Goal: Find specific page/section: Find specific page/section

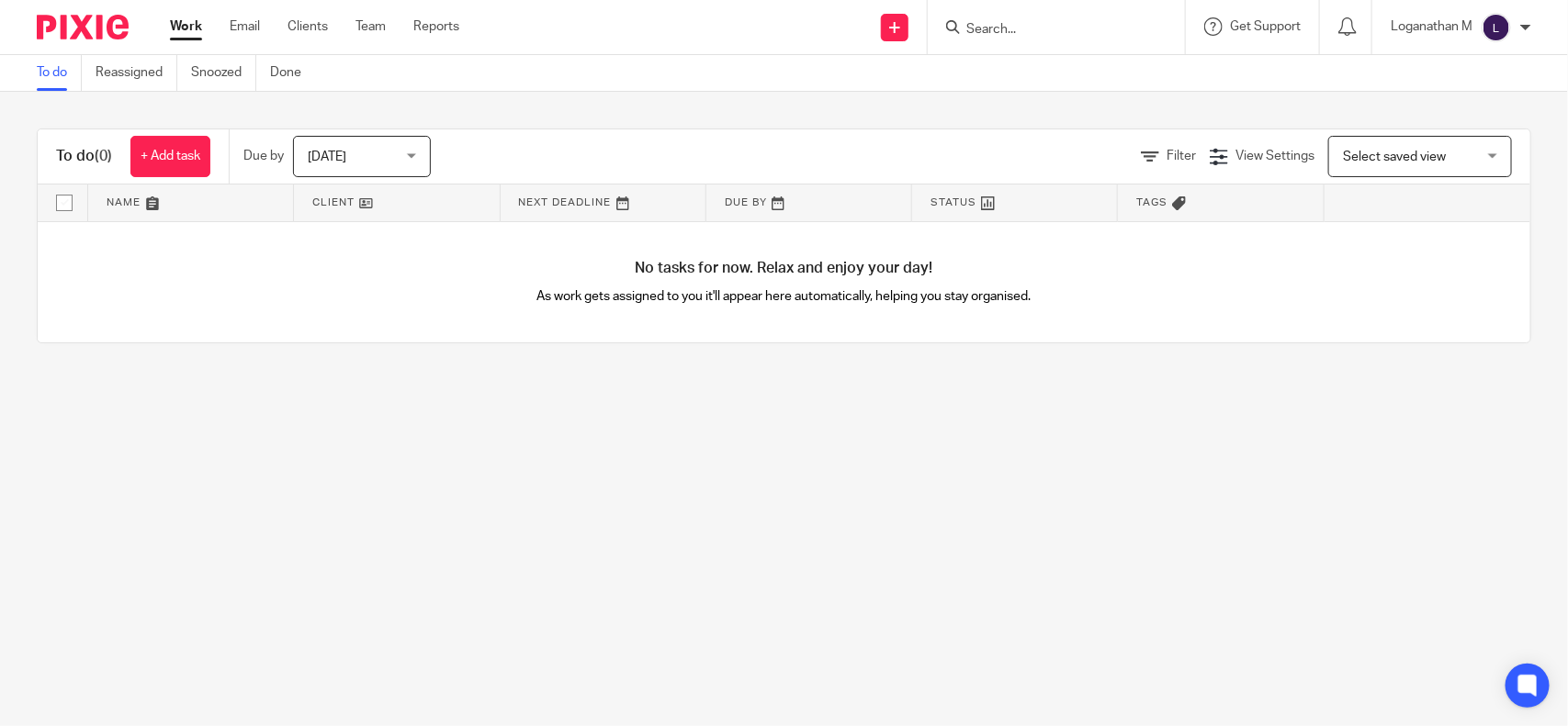
click at [972, 22] on input "Search" at bounding box center [1047, 30] width 165 height 16
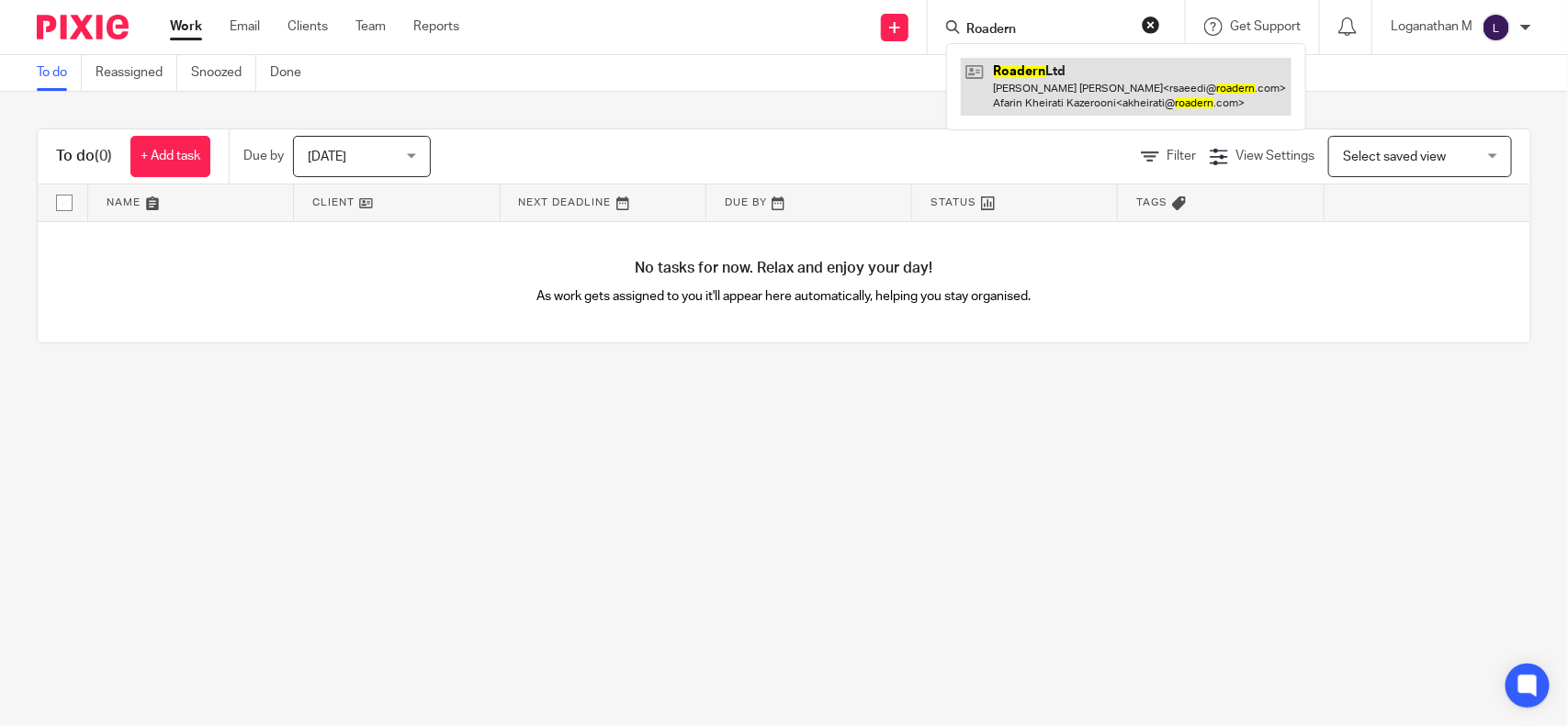
type input "Roadern"
click at [1047, 83] on link at bounding box center [1126, 87] width 330 height 57
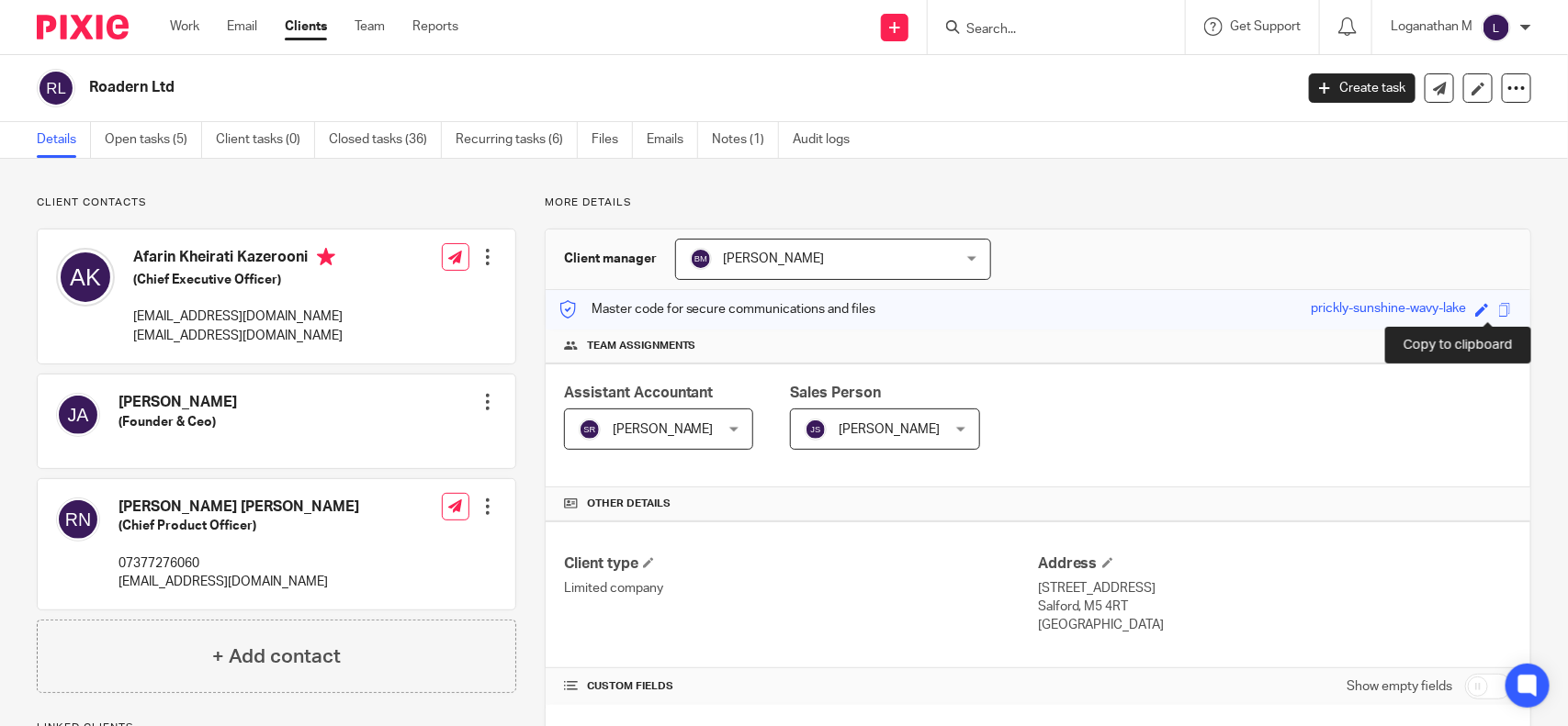
click at [1498, 309] on span at bounding box center [1505, 310] width 13 height 13
click at [1498, 308] on span at bounding box center [1505, 310] width 13 height 13
